Goal: Find specific page/section: Find specific page/section

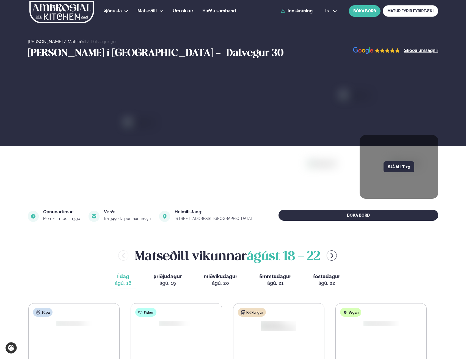
scroll to position [125, 0]
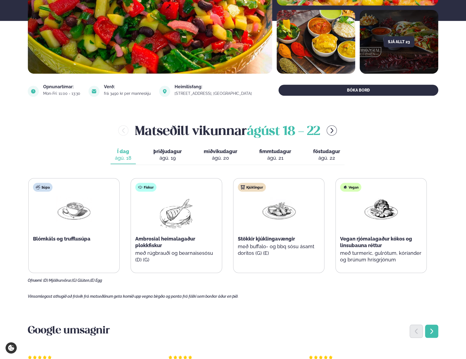
click at [434, 332] on icon "Next slide" at bounding box center [431, 331] width 7 height 7
click at [177, 154] on button "þriðjudagur þri. [DATE]" at bounding box center [167, 155] width 37 height 18
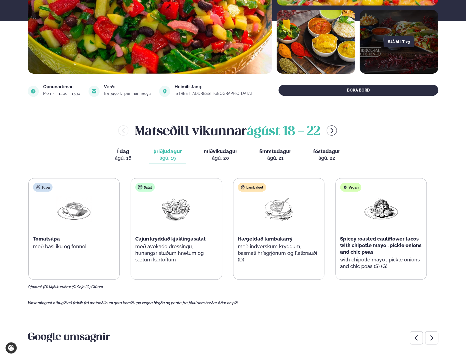
click at [223, 157] on div "ágú. 20" at bounding box center [221, 158] width 34 height 7
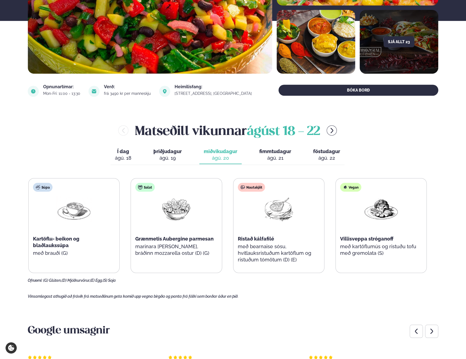
click at [270, 155] on div "ágú. 21" at bounding box center [275, 158] width 32 height 7
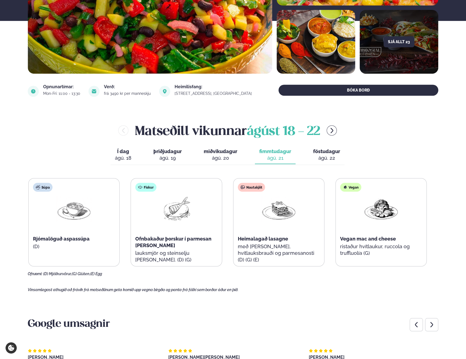
click at [223, 152] on span "miðvikudagur" at bounding box center [221, 151] width 34 height 6
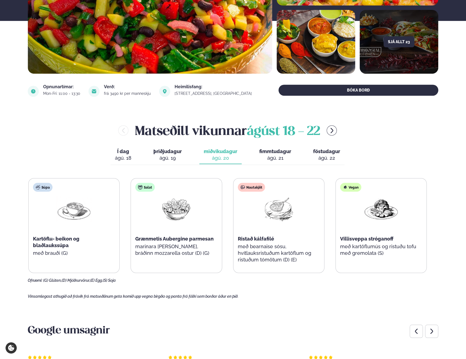
click at [279, 158] on div "ágú. 21" at bounding box center [275, 158] width 32 height 7
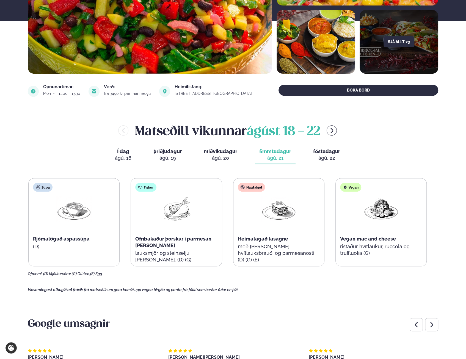
click at [316, 153] on span "föstudagur" at bounding box center [326, 151] width 27 height 6
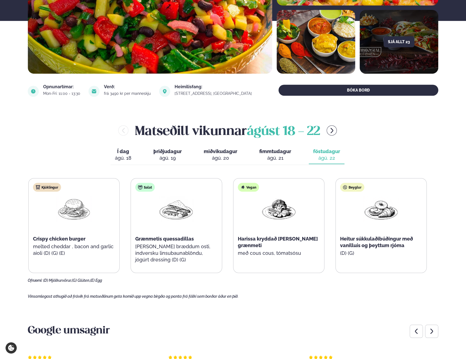
click at [154, 155] on div "ágú. 19" at bounding box center [167, 158] width 28 height 7
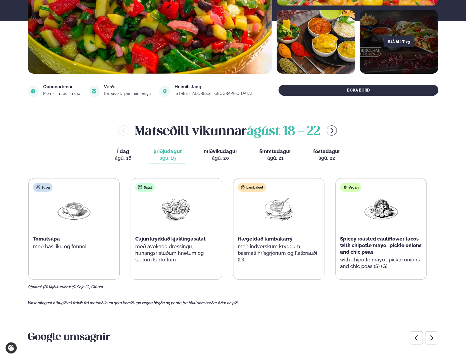
click at [118, 154] on span "Í dag" at bounding box center [123, 151] width 16 height 7
